Goal: Find specific page/section: Find specific page/section

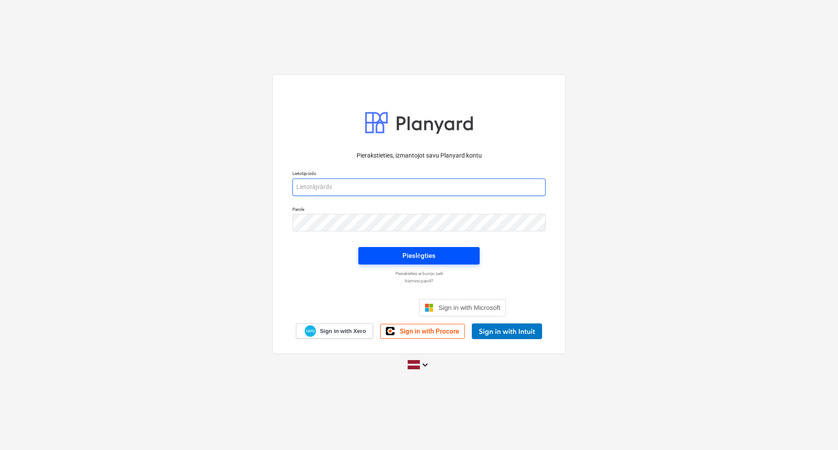
type input "[PERSON_NAME][EMAIL_ADDRESS][DOMAIN_NAME]"
click at [415, 256] on div "Pieslēgties" at bounding box center [418, 255] width 33 height 11
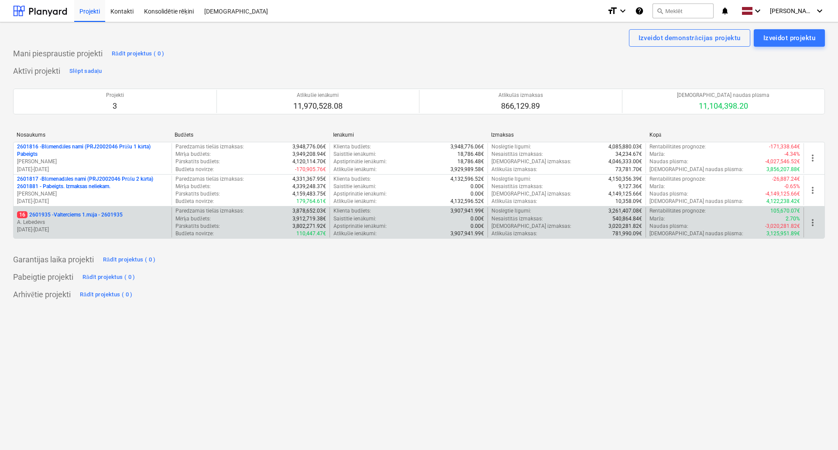
click at [91, 211] on p "16 2601935 - Valterciems 1.māja - 2601935" at bounding box center [70, 214] width 106 height 7
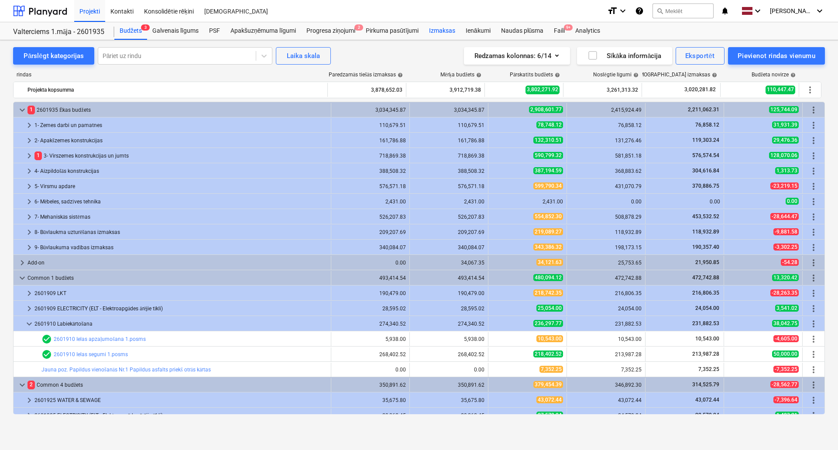
click at [451, 31] on div "Izmaksas" at bounding box center [442, 30] width 37 height 17
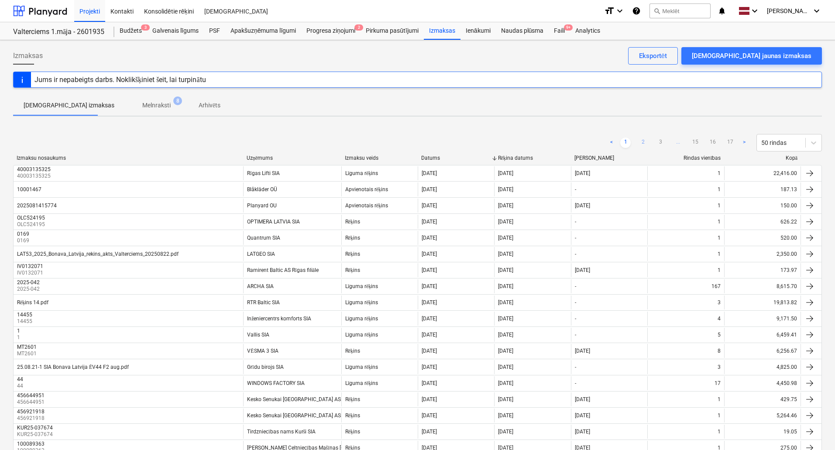
click at [643, 148] on link "2" at bounding box center [643, 142] width 10 height 10
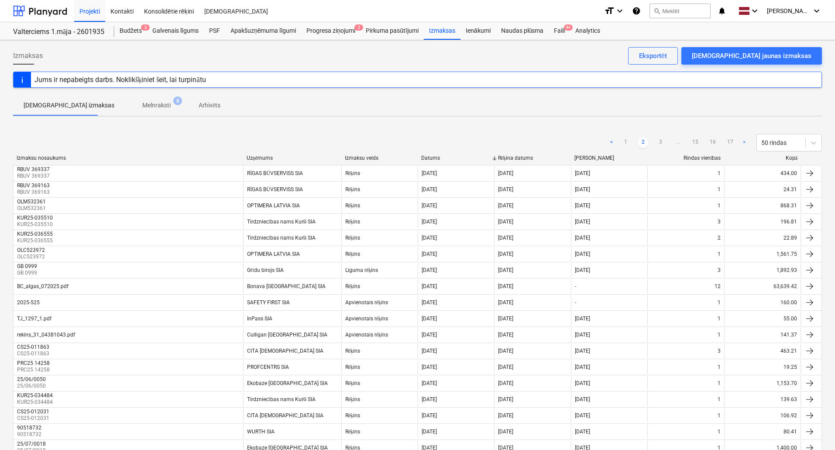
scroll to position [400, 0]
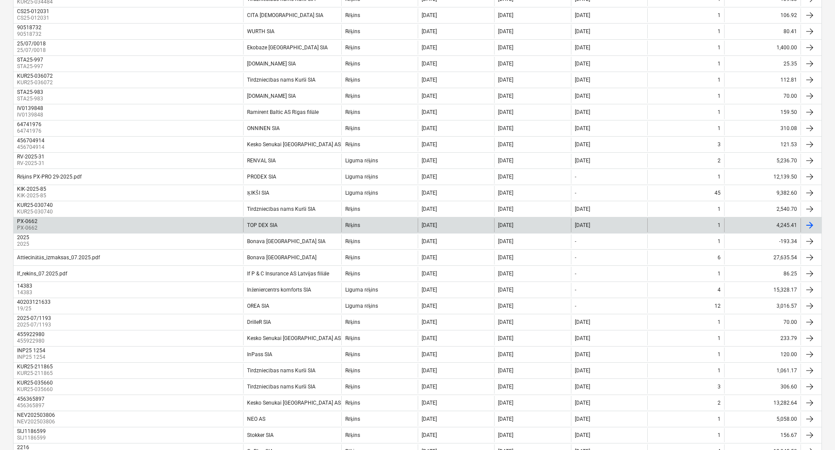
click at [165, 227] on div "PX-0662 PX-0662" at bounding box center [129, 225] width 230 height 14
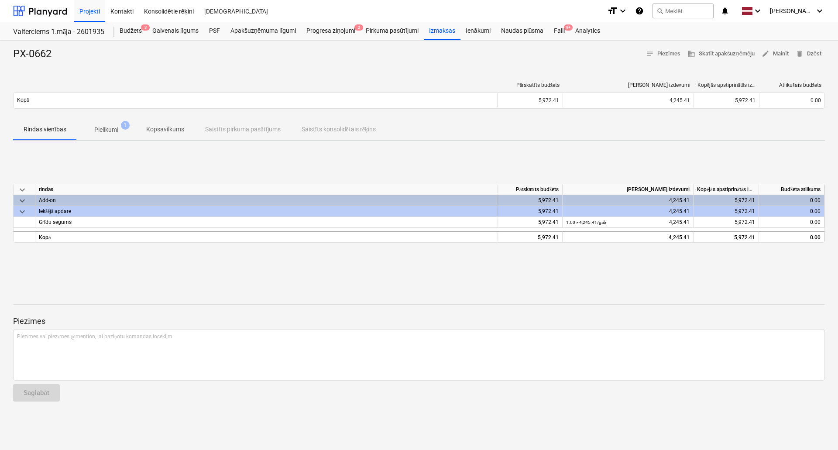
click at [104, 130] on p "Pielikumi" at bounding box center [106, 129] width 24 height 9
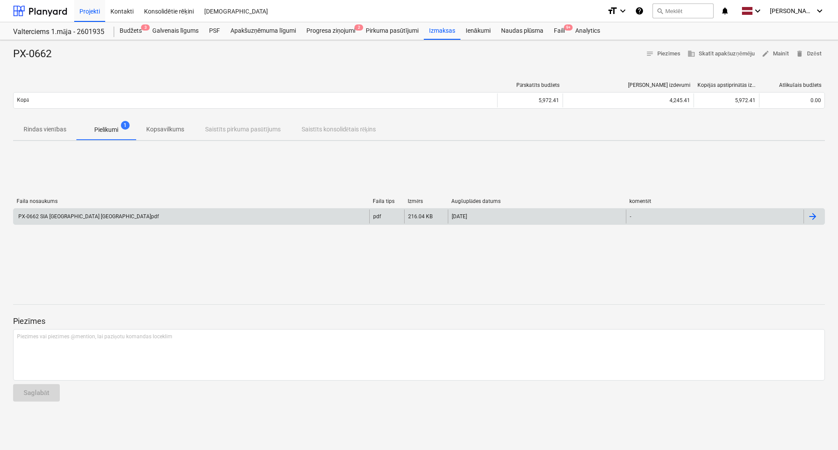
click at [86, 221] on div "PX-0662 SIA [GEOGRAPHIC_DATA] [GEOGRAPHIC_DATA]pdf" at bounding box center [192, 216] width 356 height 14
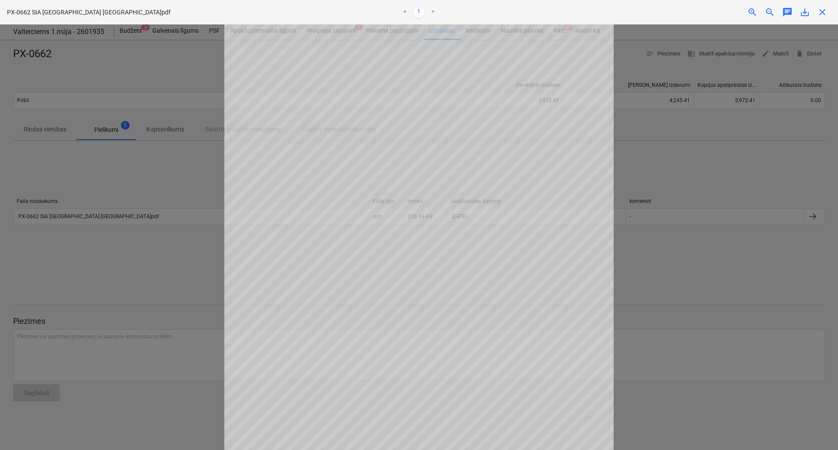
scroll to position [84, 0]
